Goal: Task Accomplishment & Management: Manage account settings

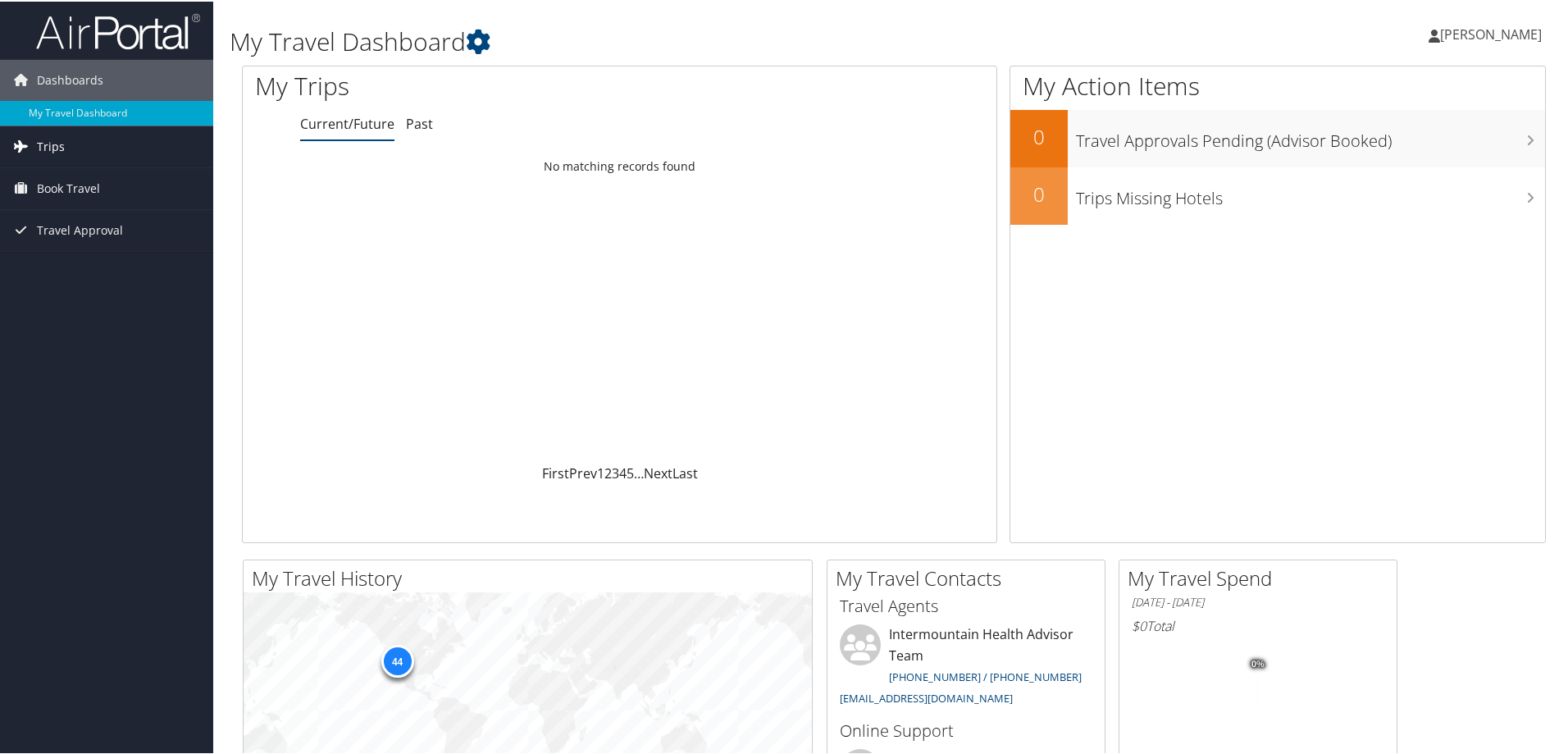
click at [44, 141] on span "Trips" at bounding box center [51, 145] width 28 height 41
click at [65, 182] on link "Current/Future Trips" at bounding box center [107, 178] width 213 height 25
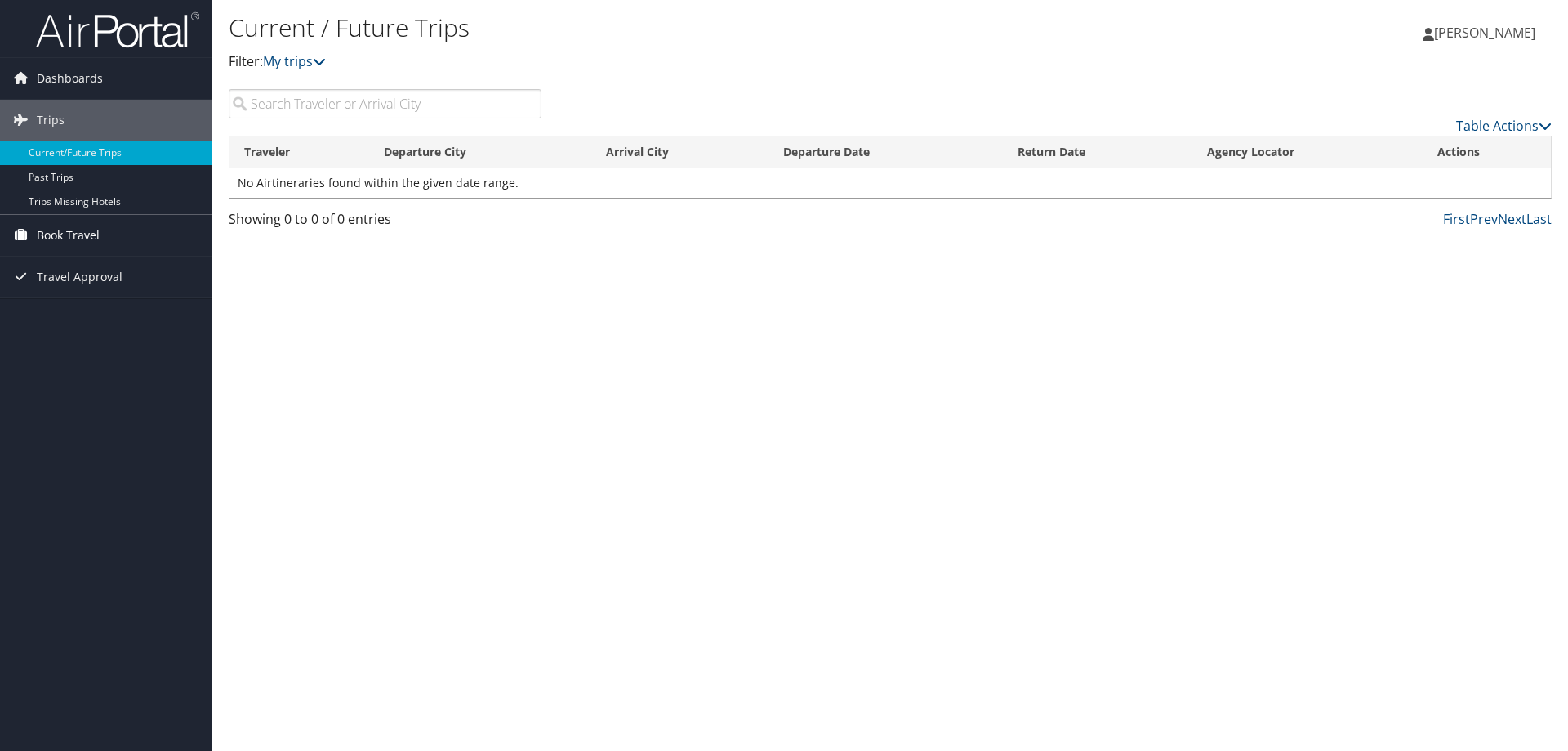
click at [76, 237] on span "Book Travel" at bounding box center [68, 236] width 63 height 41
click at [89, 308] on link "Book/Manage Online Trips" at bounding box center [106, 317] width 212 height 25
